Goal: Find specific page/section: Find specific page/section

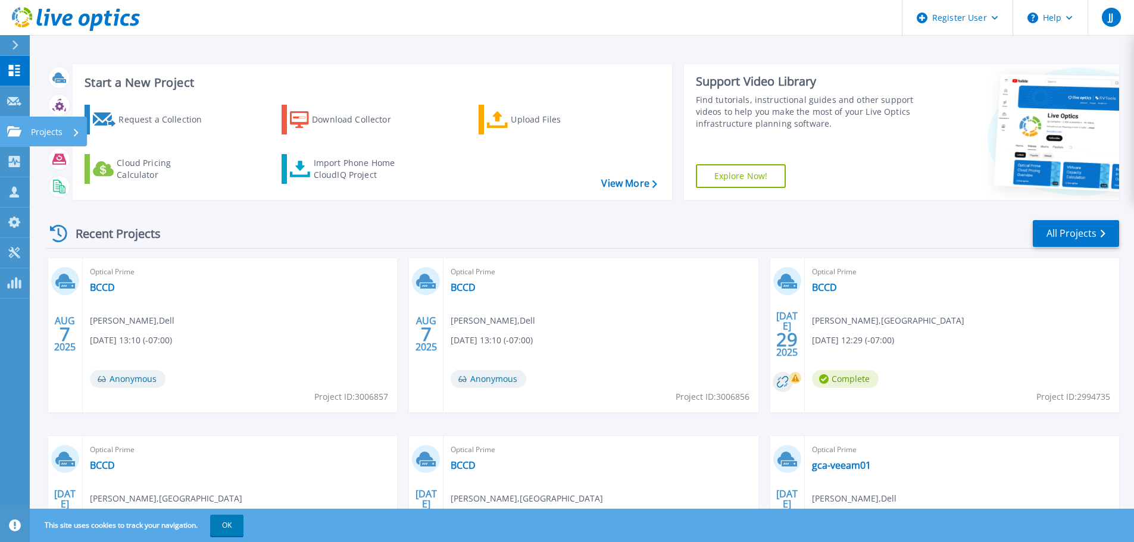
click at [17, 132] on icon at bounding box center [14, 131] width 14 height 10
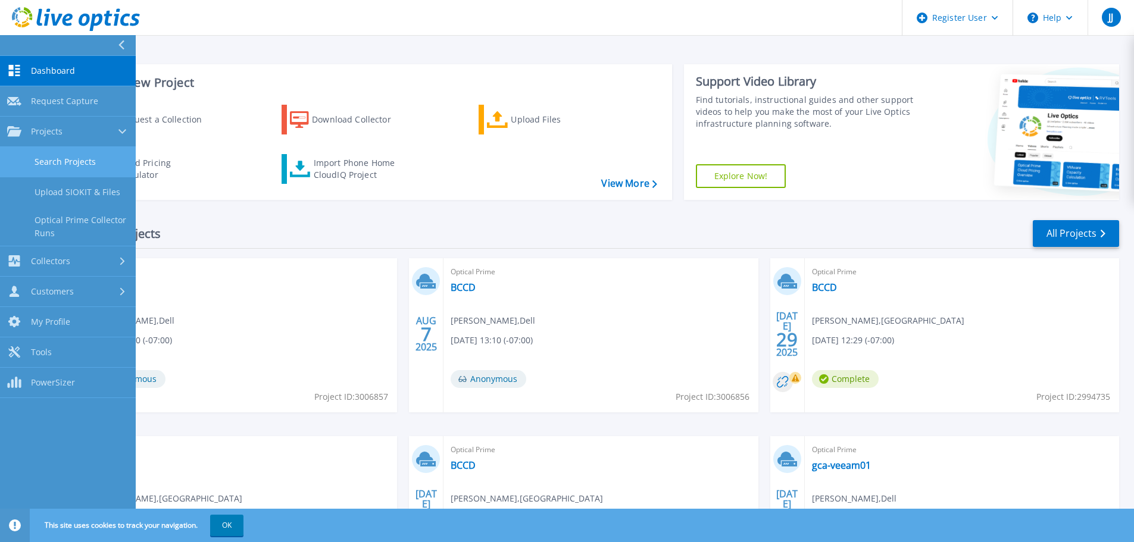
click at [36, 162] on link "Search Projects" at bounding box center [68, 162] width 136 height 30
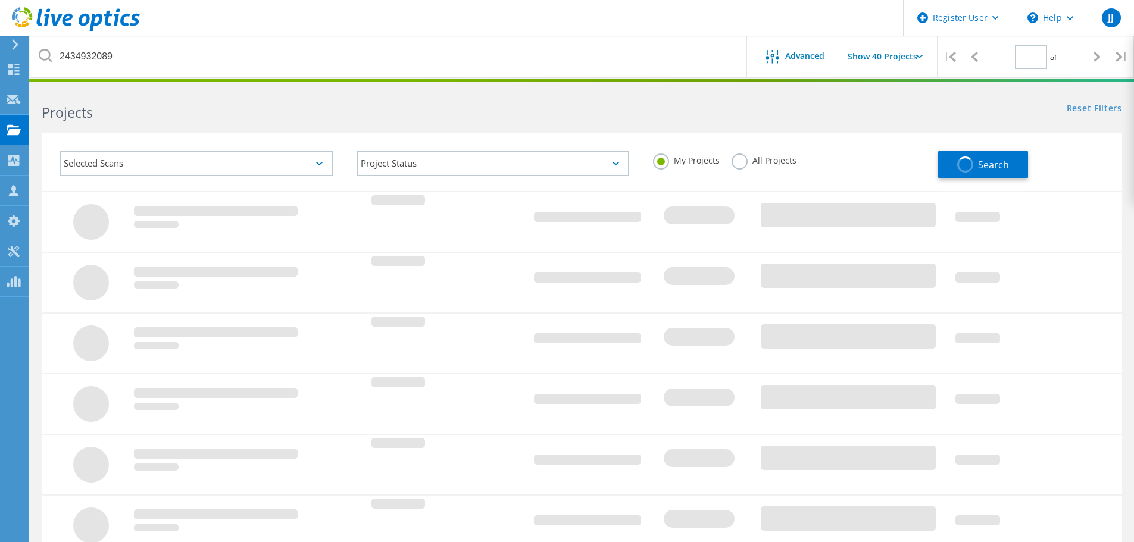
type input "1"
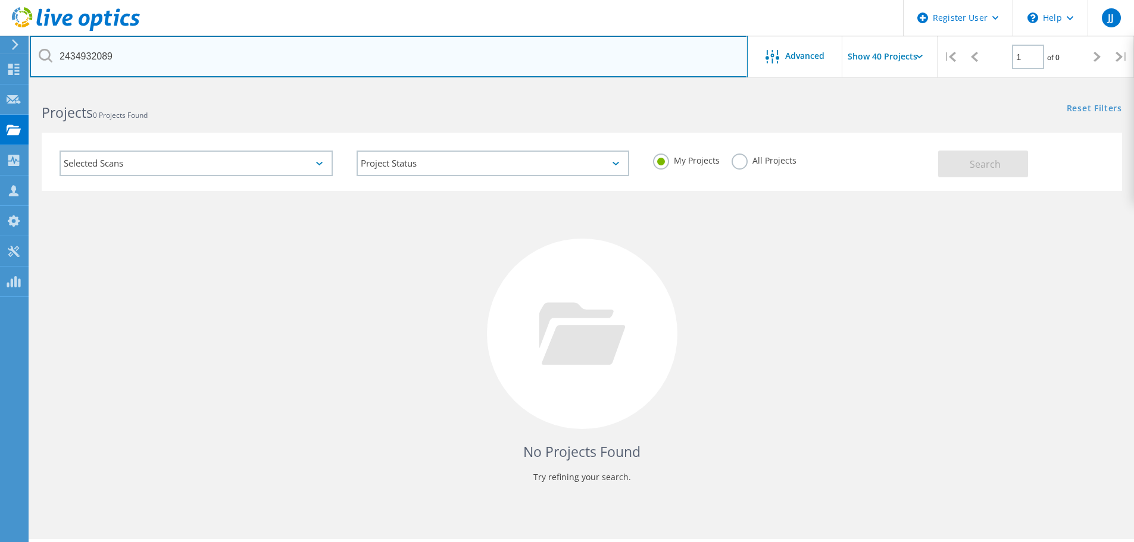
click at [167, 73] on input "2434932089" at bounding box center [389, 57] width 718 height 42
type input "master distributors"
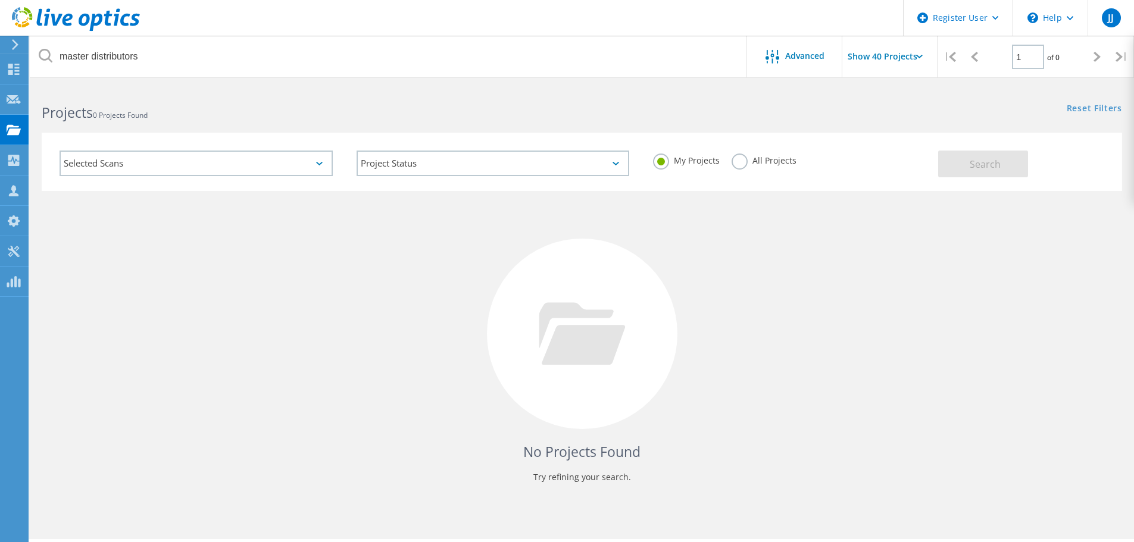
click at [740, 162] on label "All Projects" at bounding box center [764, 159] width 65 height 11
click at [0, 0] on input "All Projects" at bounding box center [0, 0] width 0 height 0
click at [974, 170] on span "Search" at bounding box center [985, 164] width 31 height 13
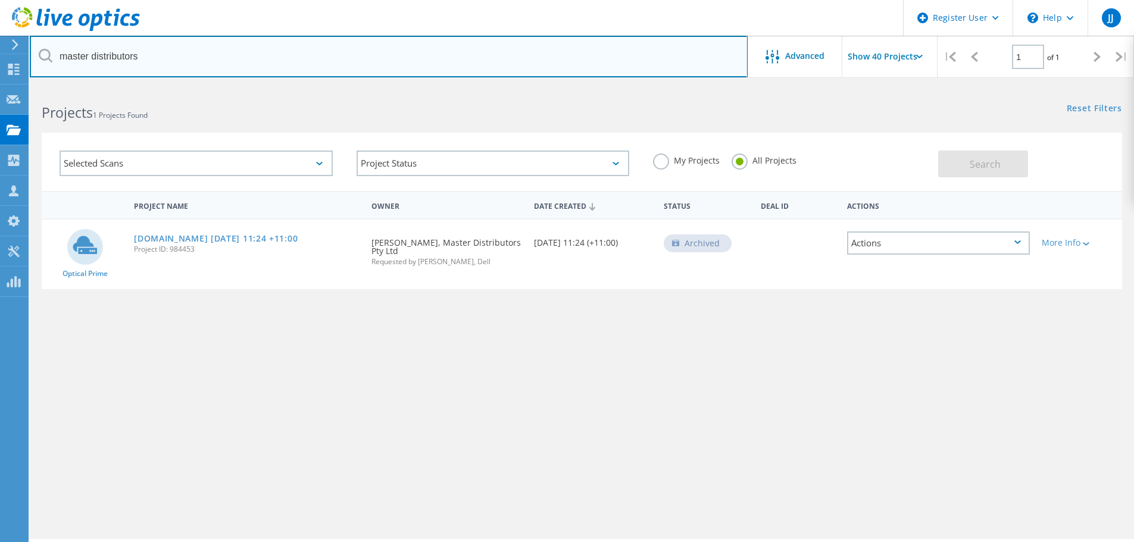
click at [322, 70] on input "master distributors" at bounding box center [389, 57] width 718 height 42
click at [321, 67] on input "master distributors" at bounding box center [389, 57] width 718 height 42
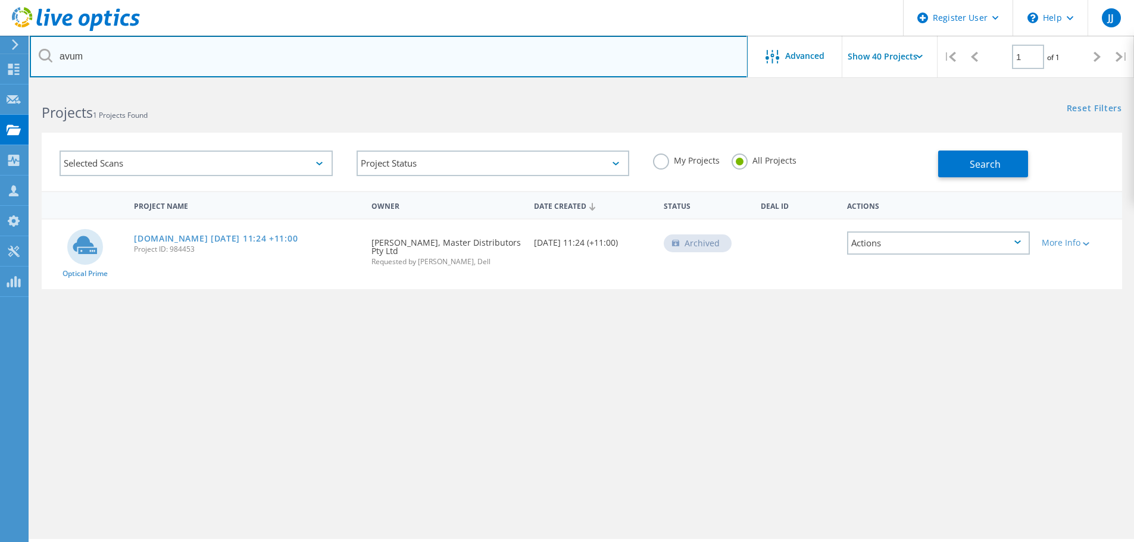
type input "avum"
